Goal: Task Accomplishment & Management: Use online tool/utility

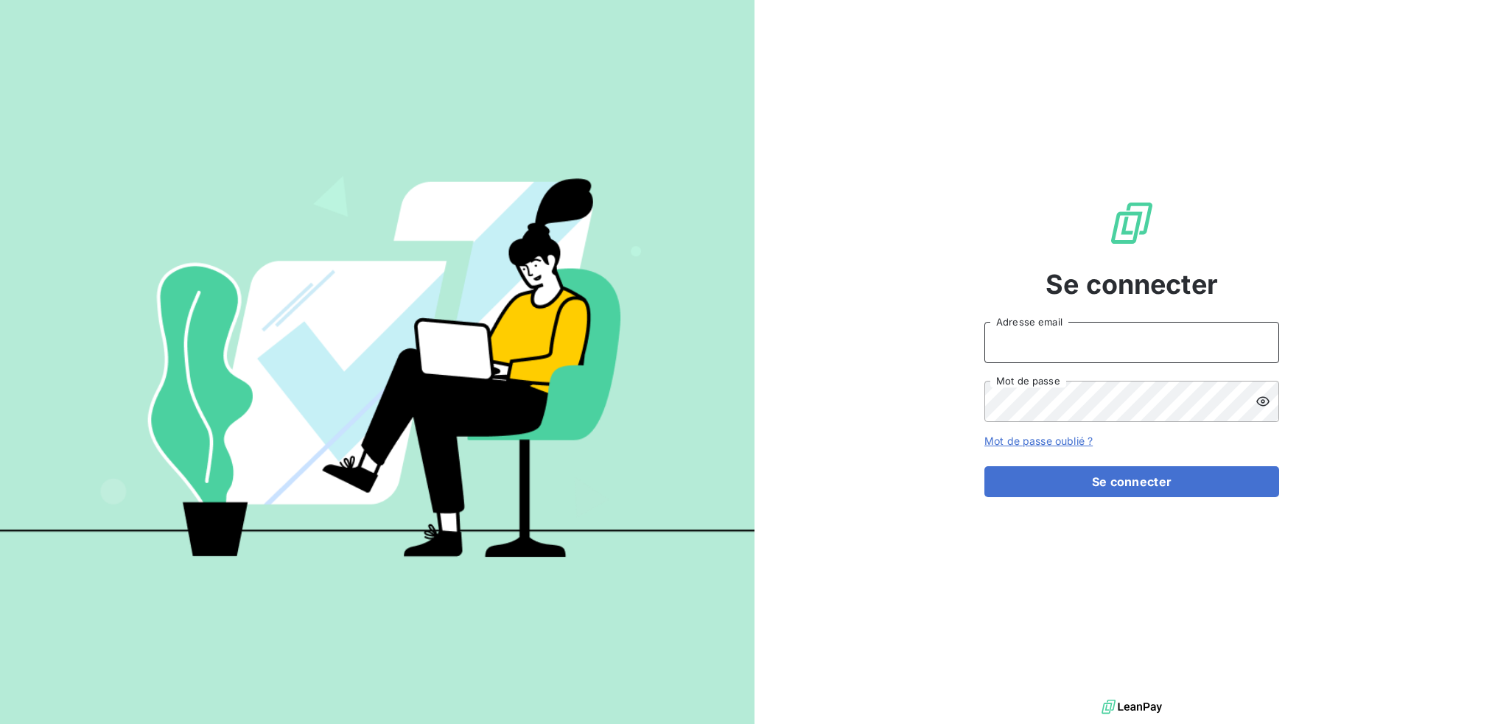
click at [1120, 342] on input "Adresse email" at bounding box center [1131, 342] width 295 height 41
type input "compta@login-informatique.com"
click at [984, 466] on button "Se connecter" at bounding box center [1131, 481] width 295 height 31
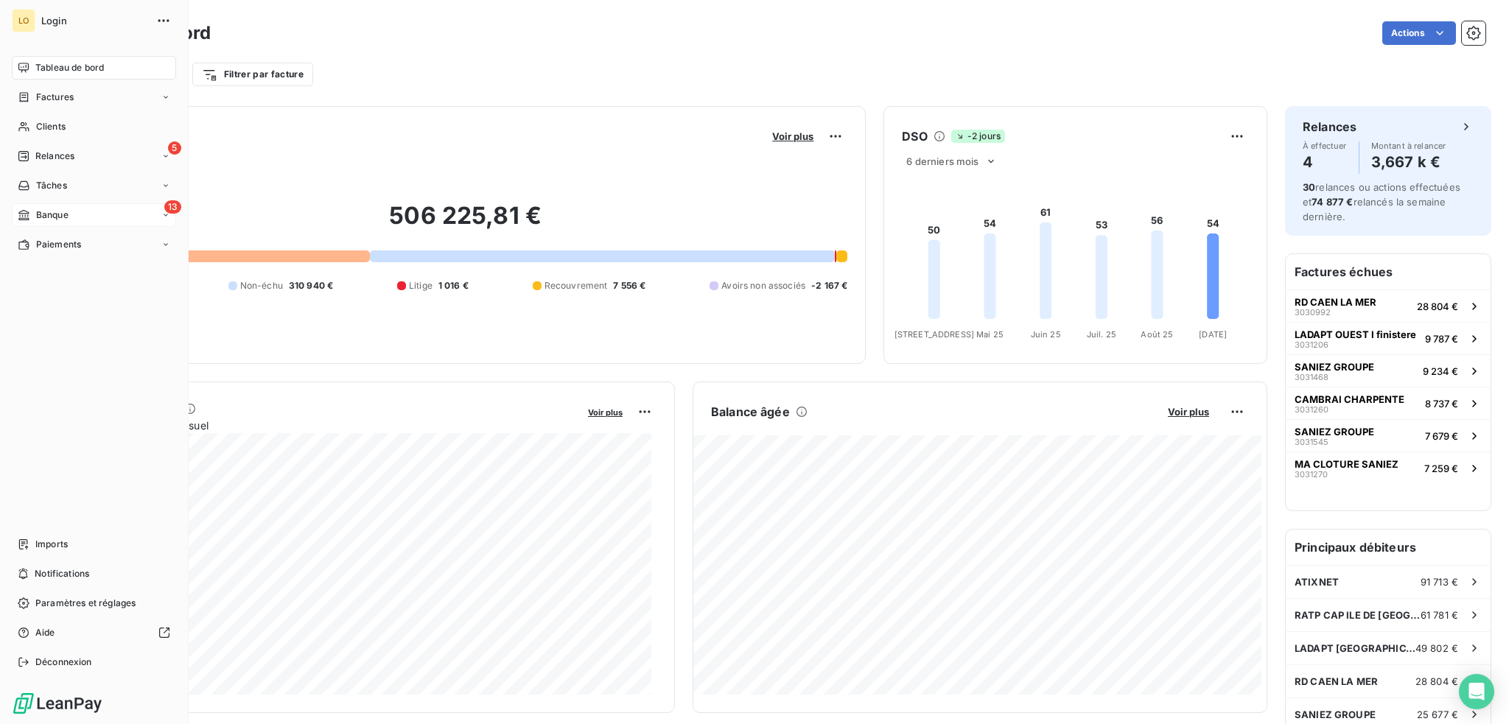
click at [56, 209] on span "Banque" at bounding box center [52, 214] width 32 height 13
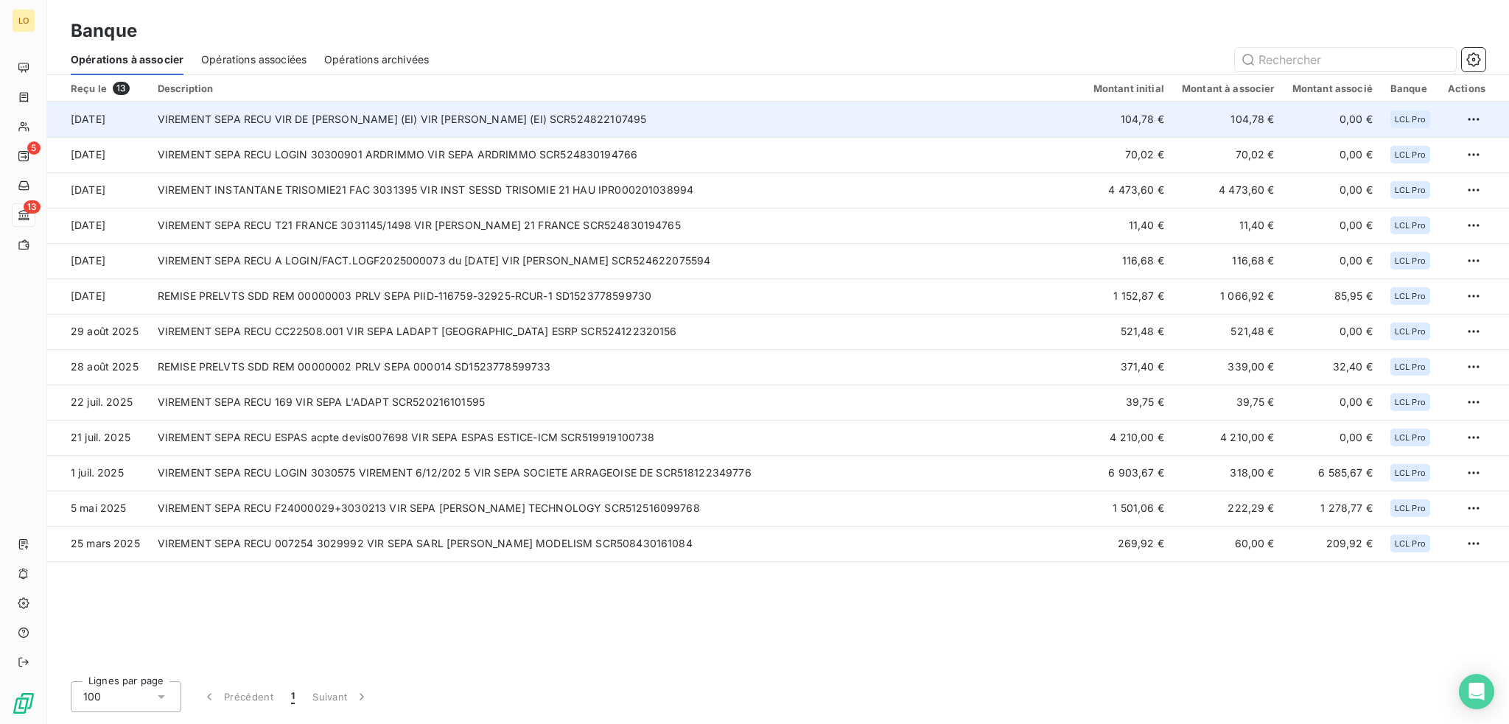
click at [527, 116] on td "VIREMENT SEPA RECU VIR DE [PERSON_NAME] (EI) VIR [PERSON_NAME] (EI) SCR52482210…" at bounding box center [617, 119] width 936 height 35
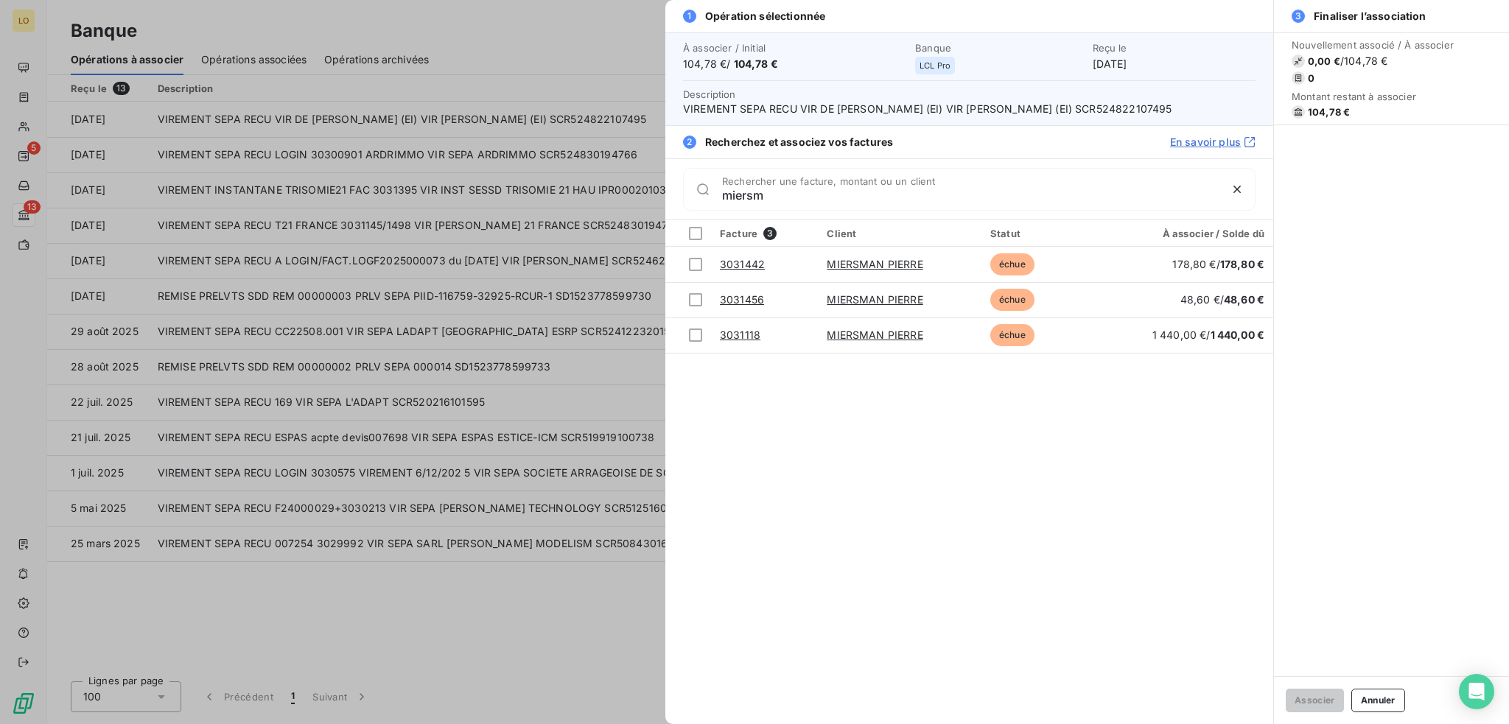
type input "miersm"
click at [1379, 695] on button "Annuler" at bounding box center [1378, 701] width 54 height 24
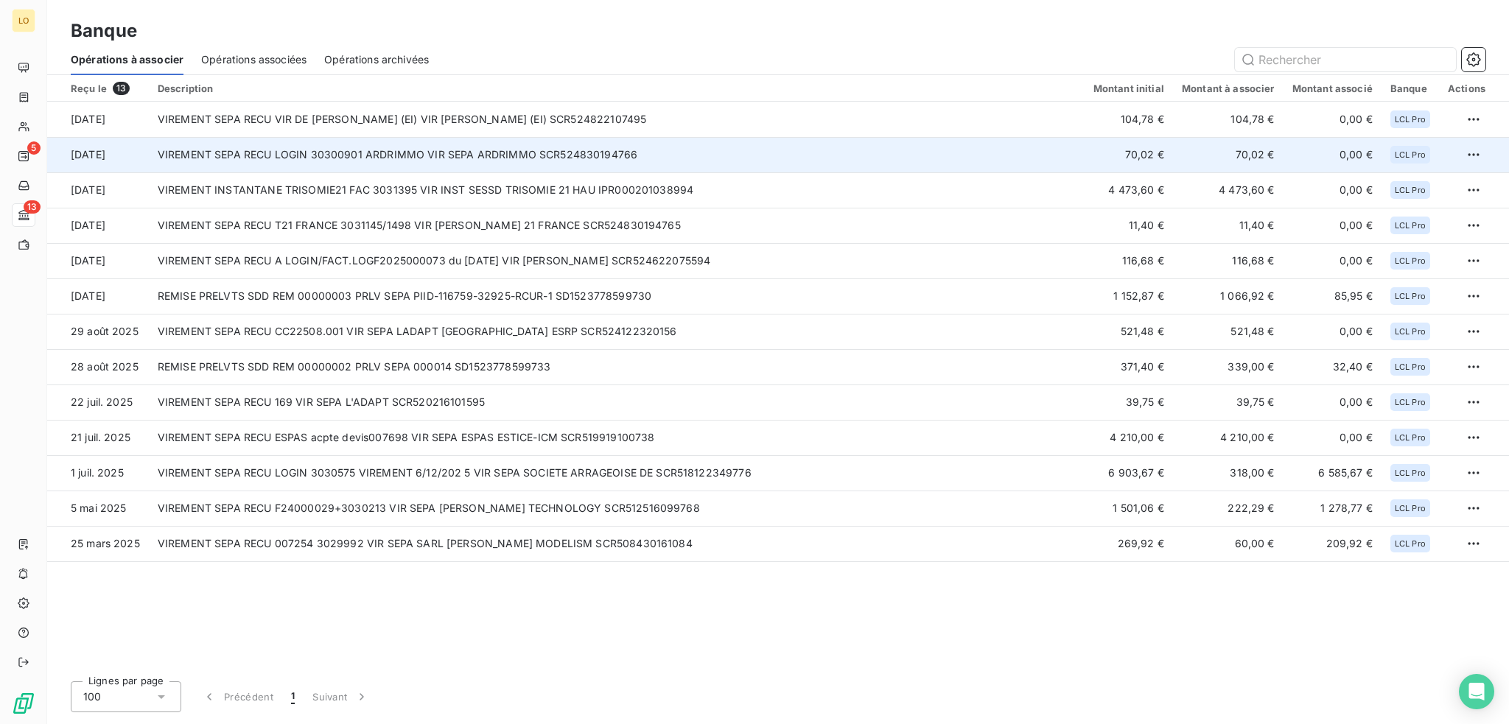
click at [525, 163] on td "VIREMENT SEPA RECU LOGIN 30300901 ARDRIMMO VIR SEPA ARDRIMMO SCR524830194766" at bounding box center [617, 154] width 936 height 35
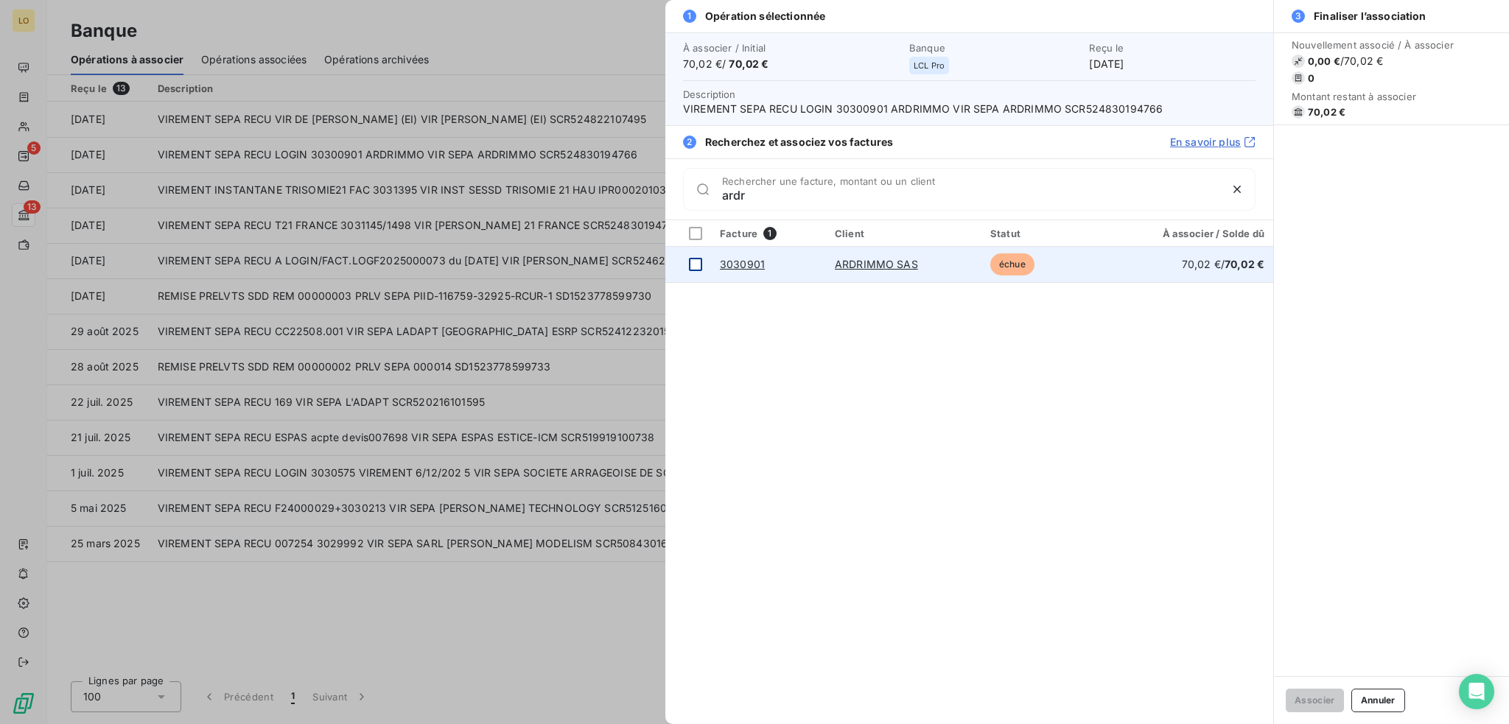
type input "ardr"
click at [700, 263] on div at bounding box center [695, 264] width 13 height 13
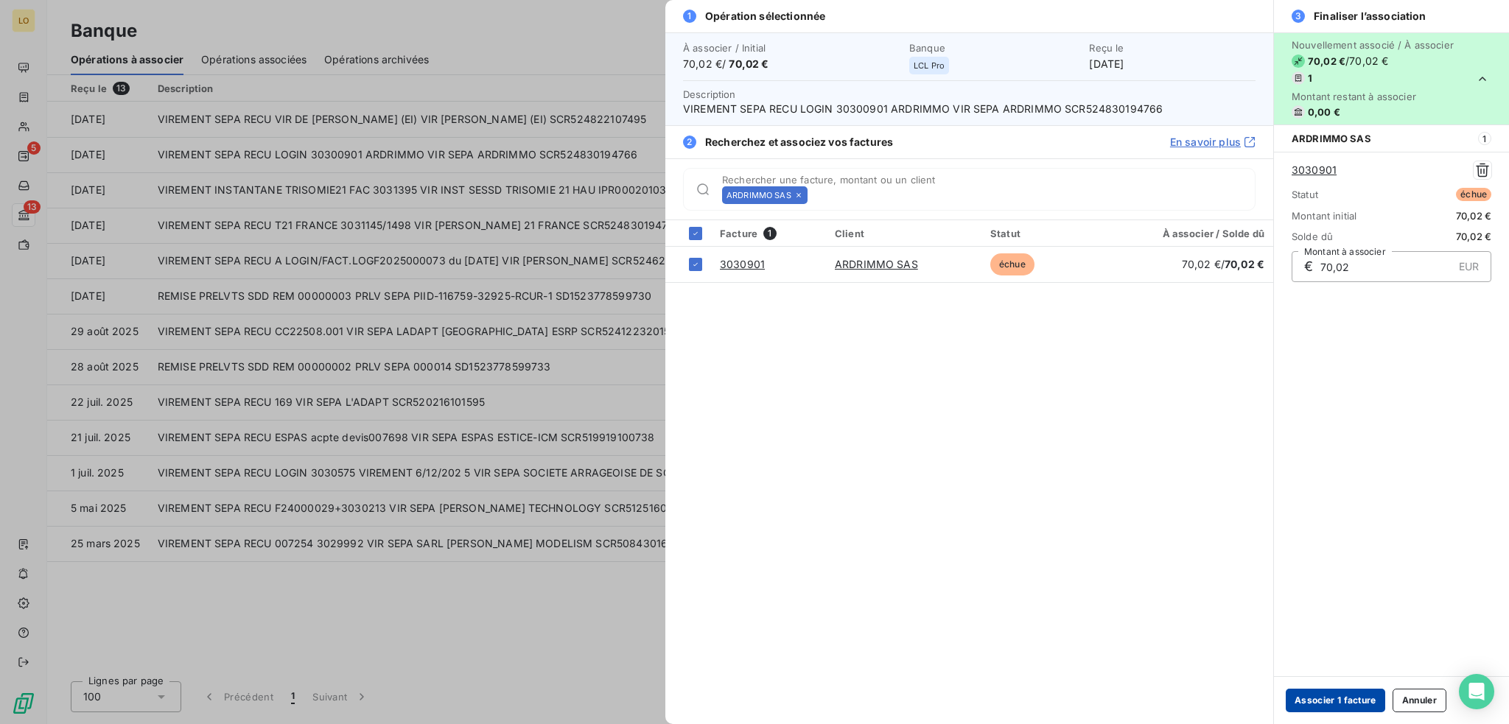
click at [1324, 698] on button "Associer 1 facture" at bounding box center [1334, 701] width 99 height 24
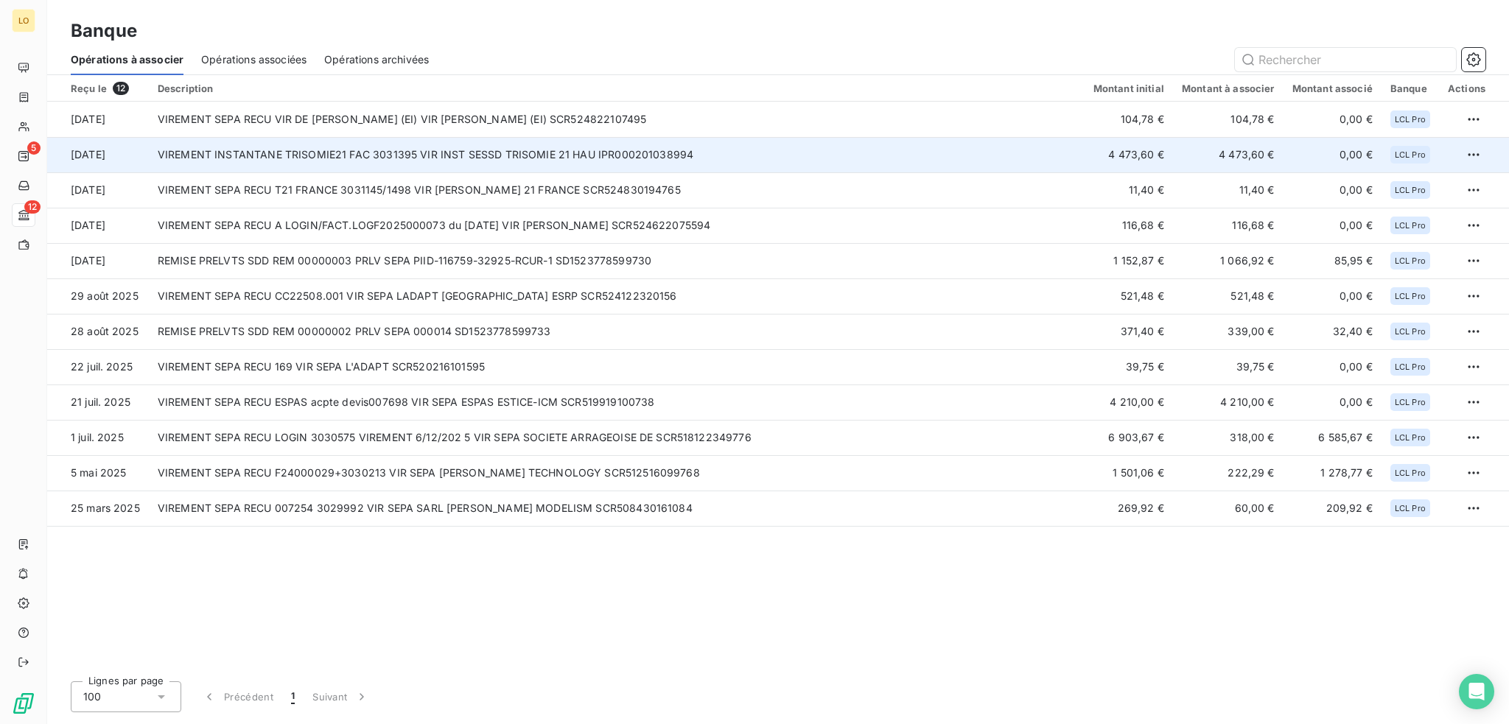
click at [712, 158] on td "VIREMENT INSTANTANE TRISOMIE21 FAC 3031395 VIR INST SESSD TRISOMIE 21 HAU IPR00…" at bounding box center [617, 154] width 936 height 35
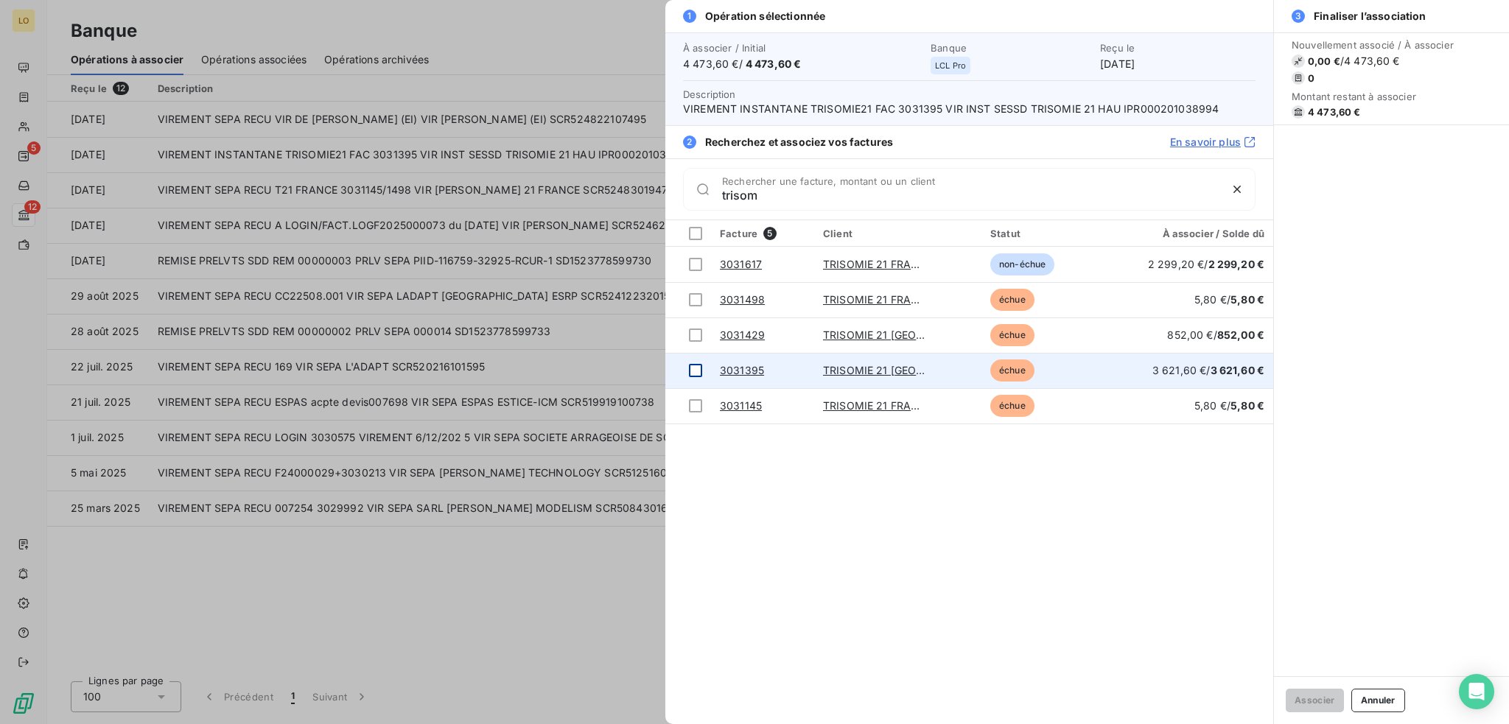
type input "trisom"
click at [696, 368] on div at bounding box center [695, 370] width 13 height 13
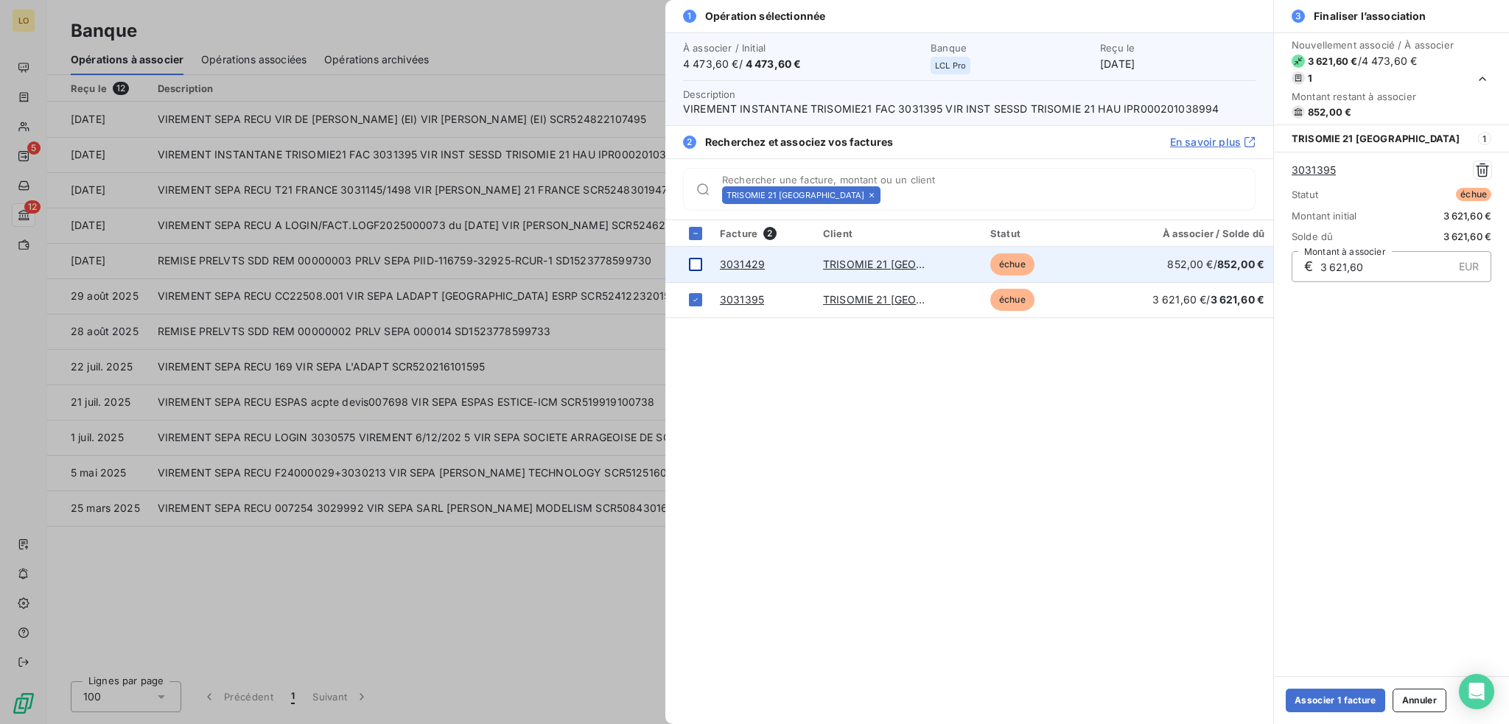
click at [690, 263] on div at bounding box center [695, 264] width 13 height 13
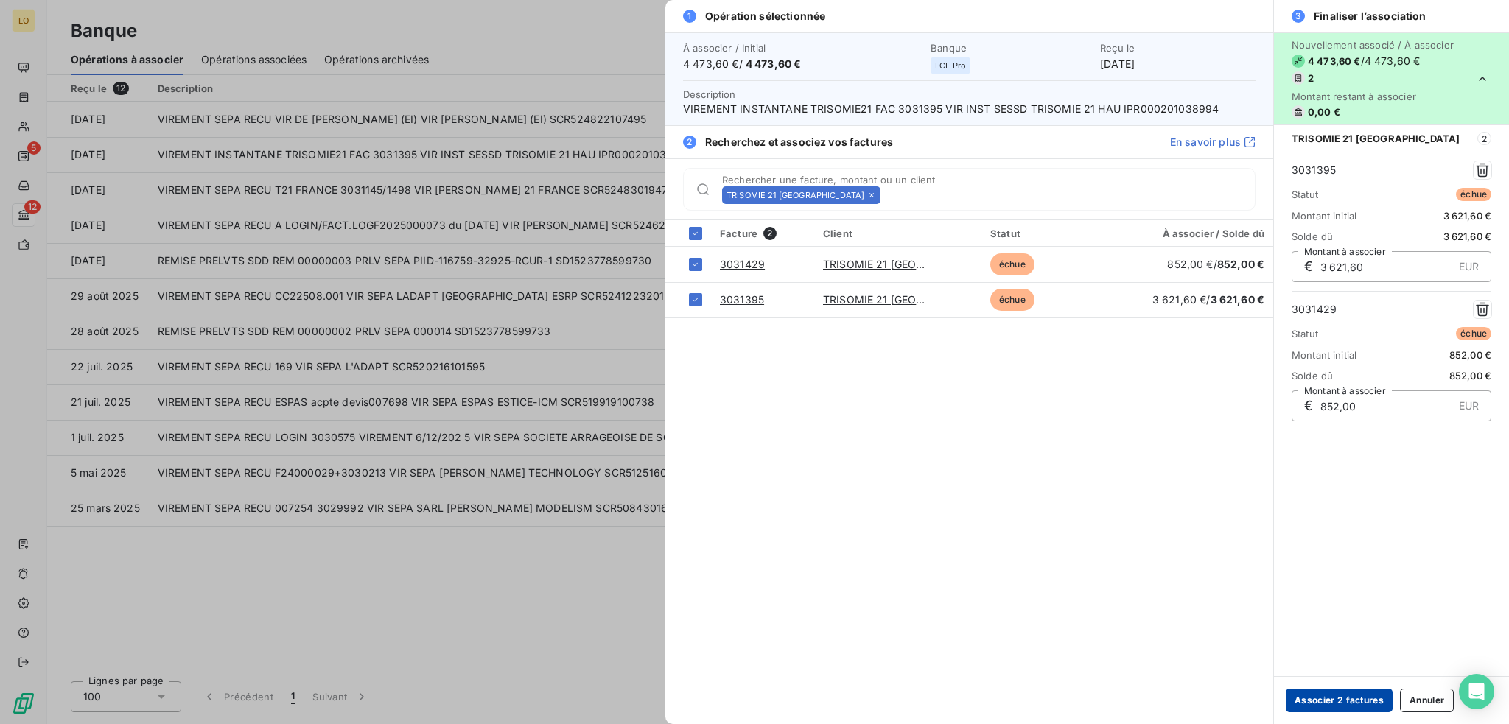
click at [1347, 695] on button "Associer 2 factures" at bounding box center [1338, 701] width 107 height 24
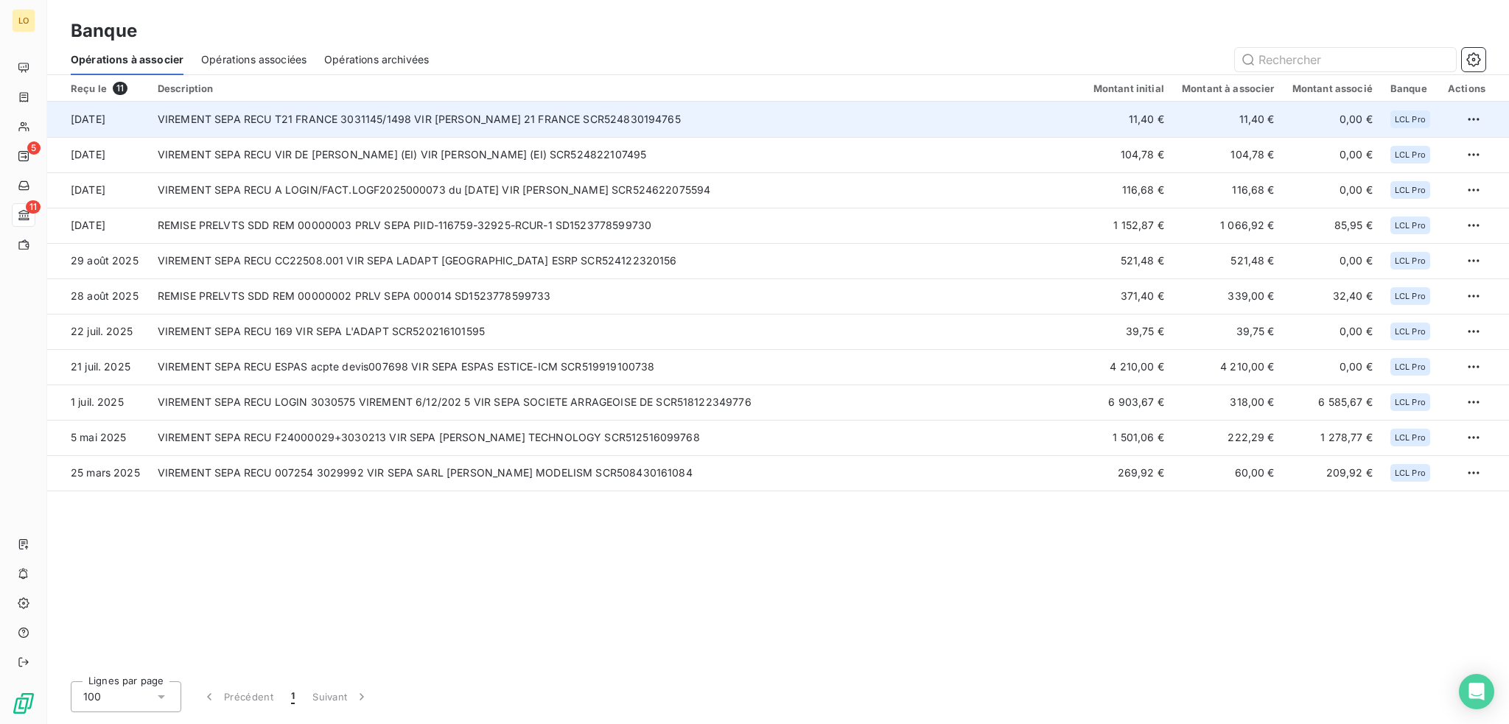
click at [509, 126] on td "VIREMENT SEPA RECU T21 FRANCE 3031145/1498 VIR [PERSON_NAME] 21 FRANCE SCR52483…" at bounding box center [617, 119] width 936 height 35
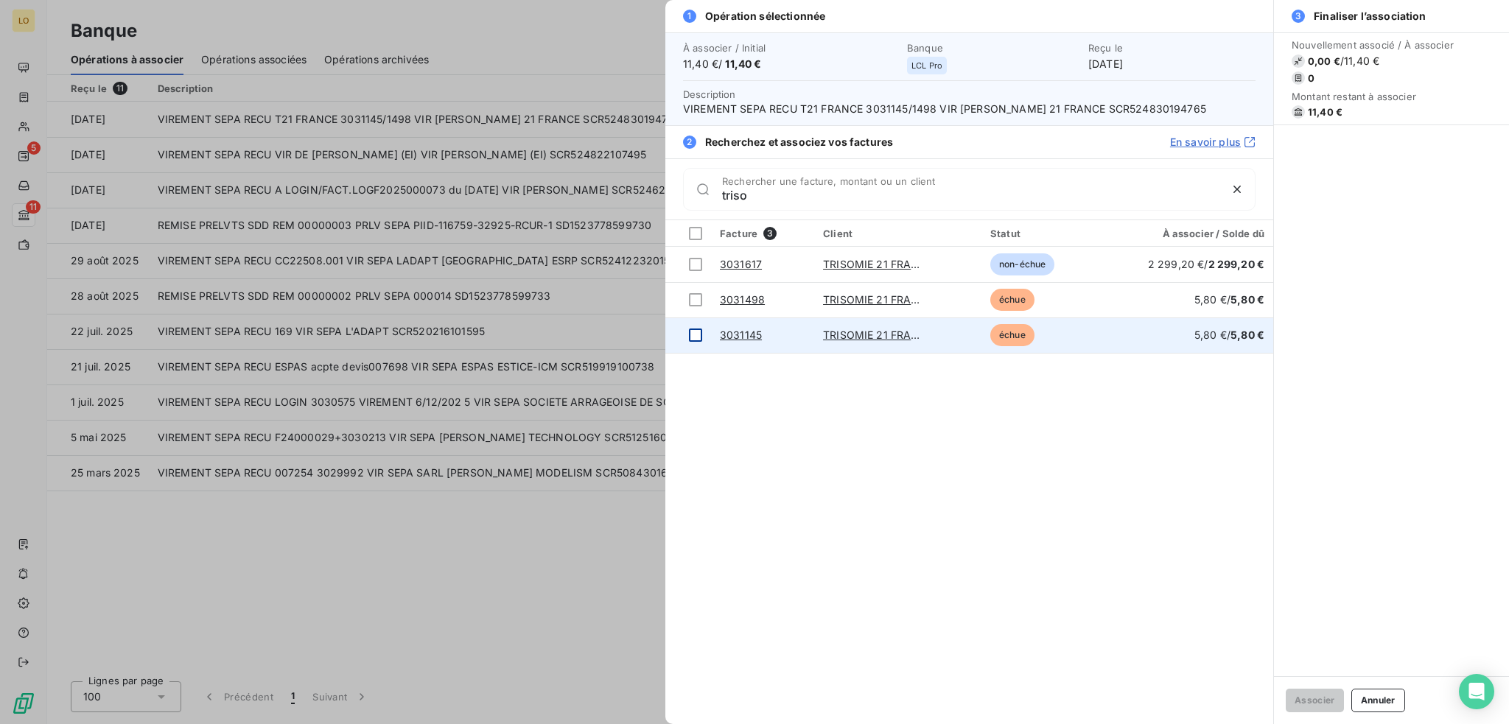
type input "triso"
click at [694, 332] on div at bounding box center [695, 335] width 13 height 13
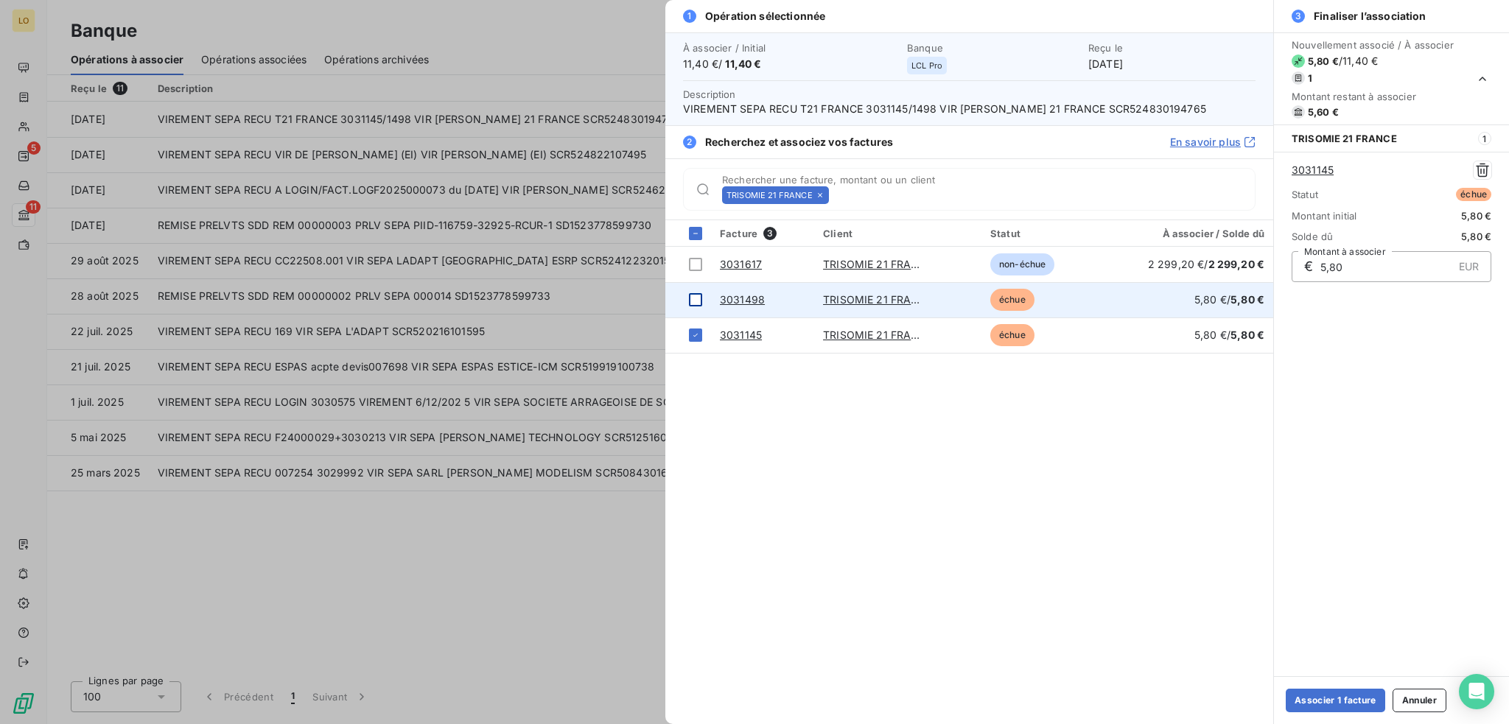
click at [691, 294] on div at bounding box center [695, 299] width 13 height 13
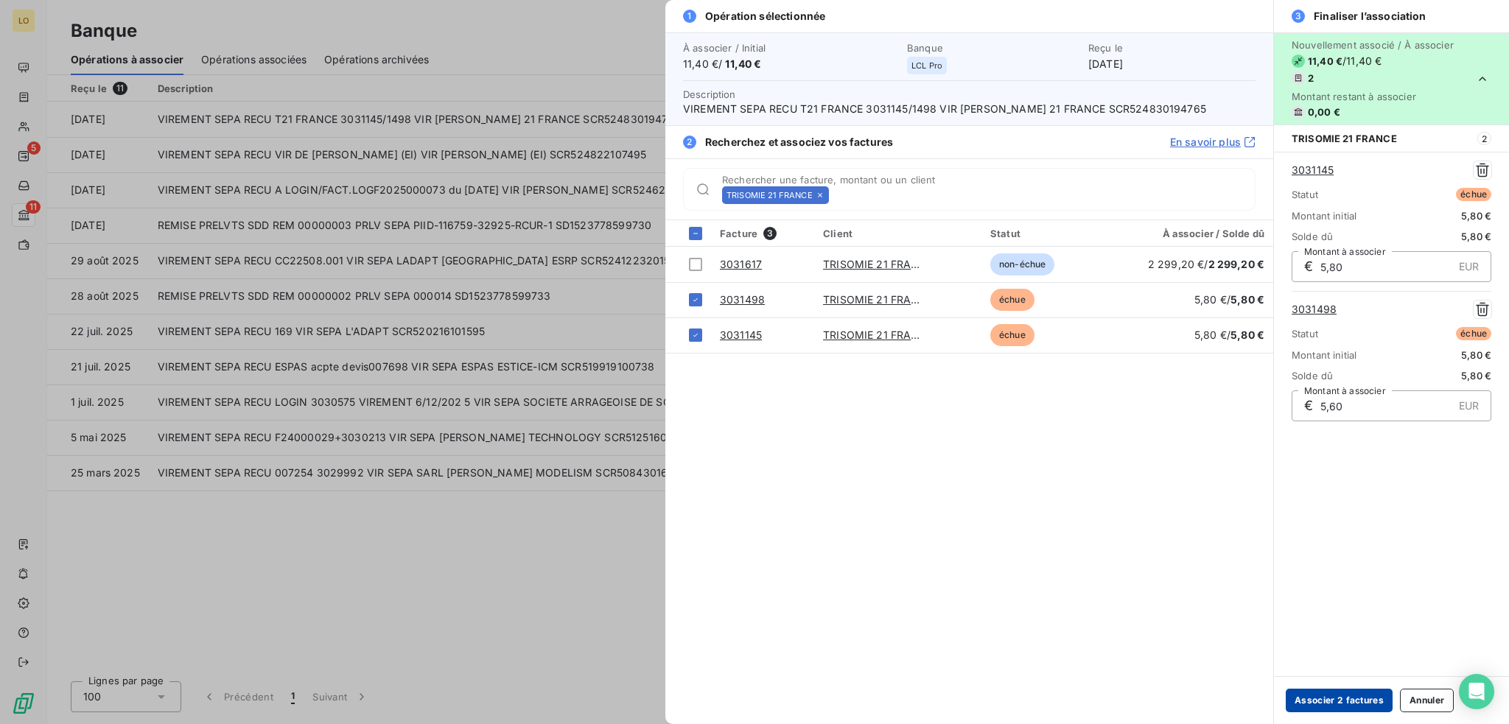
click at [1346, 696] on button "Associer 2 factures" at bounding box center [1338, 701] width 107 height 24
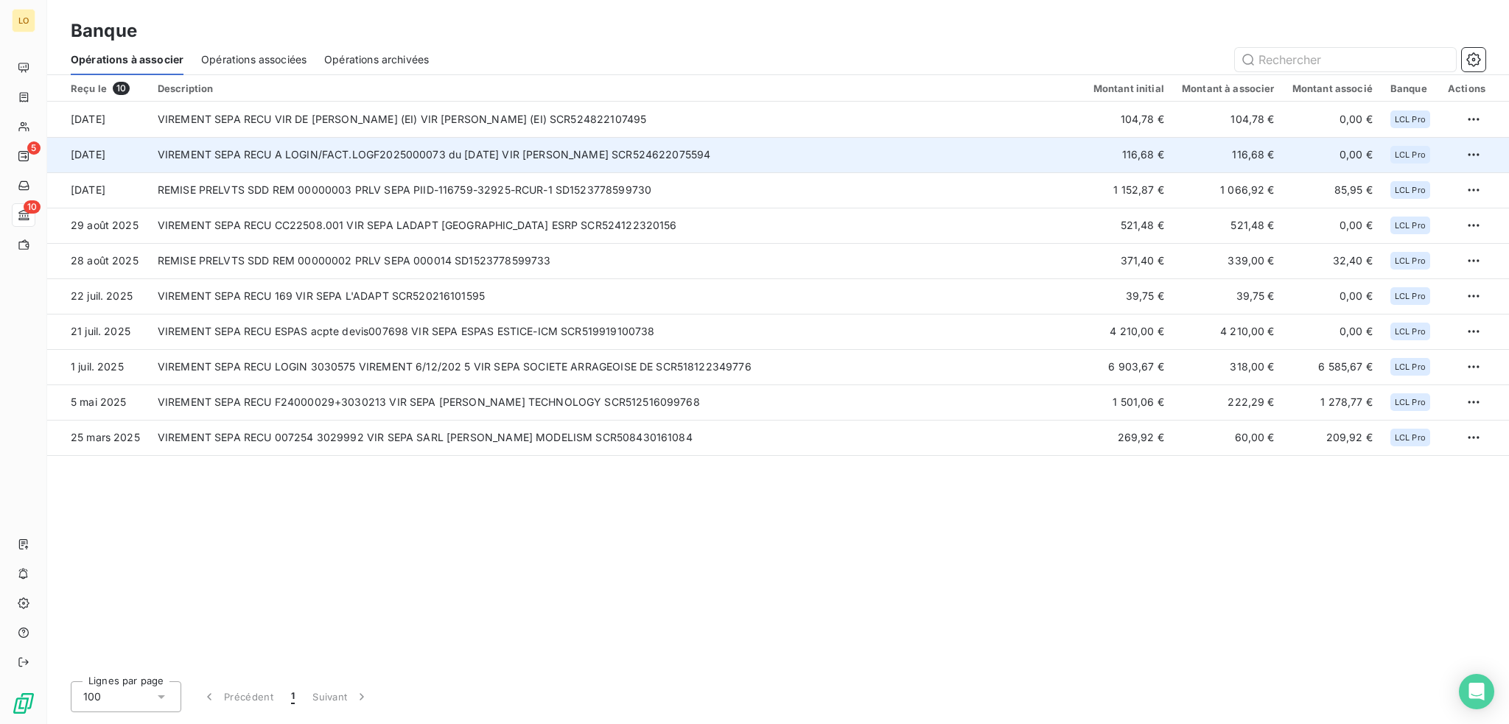
click at [1049, 150] on td "VIREMENT SEPA RECU A LOGIN/FACT.LOGF2025000073 du [DATE] VIR [PERSON_NAME] SCR5…" at bounding box center [617, 154] width 936 height 35
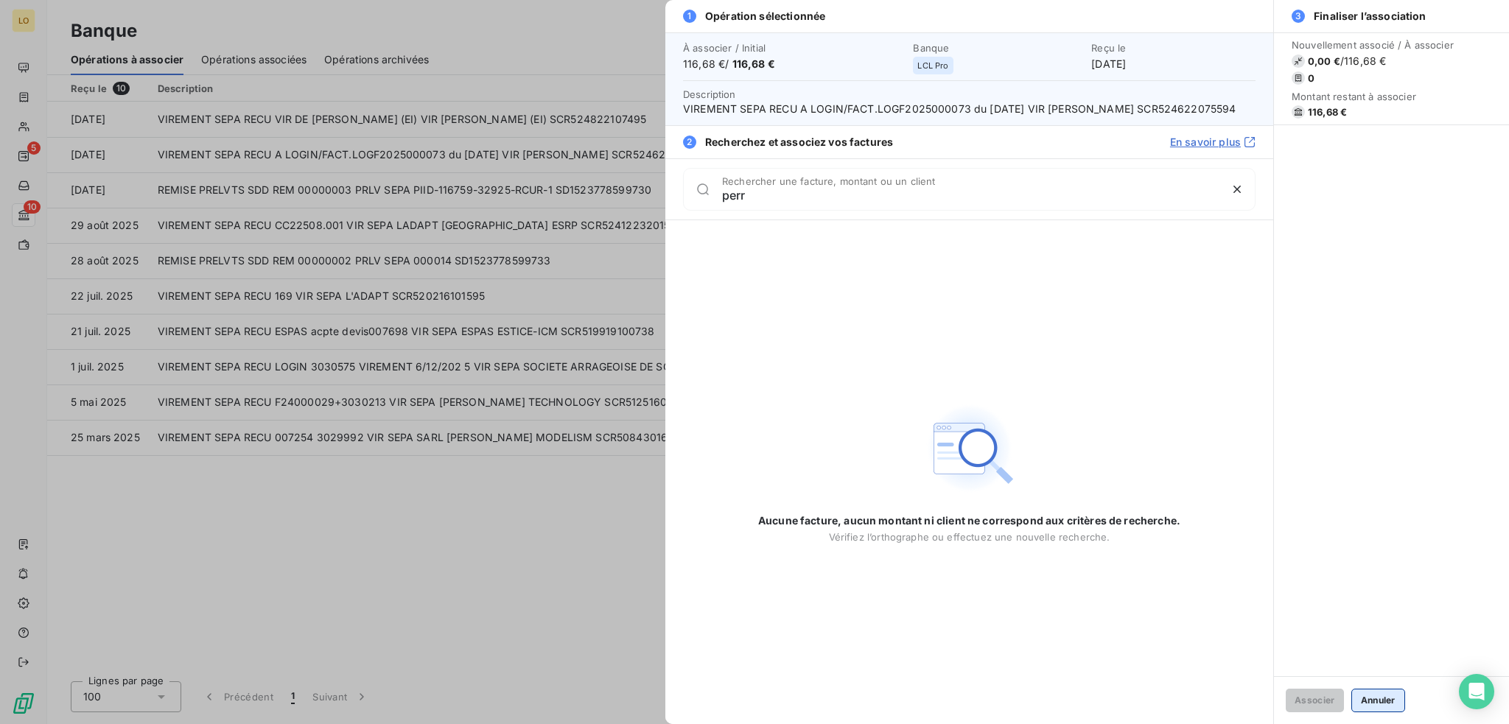
type input "perr"
click at [1383, 693] on button "Annuler" at bounding box center [1378, 701] width 54 height 24
